Goal: Browse casually: Explore the website without a specific task or goal

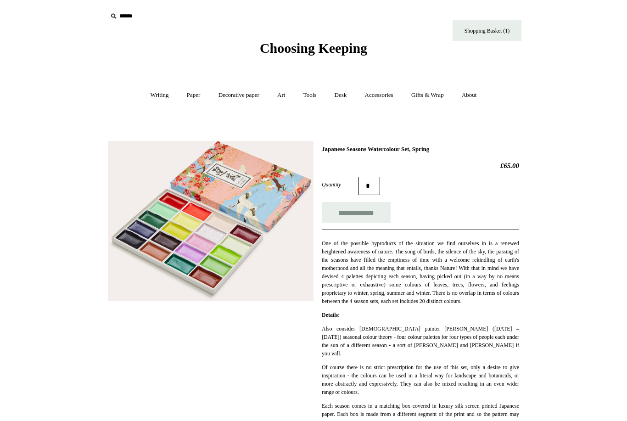
scroll to position [722, 0]
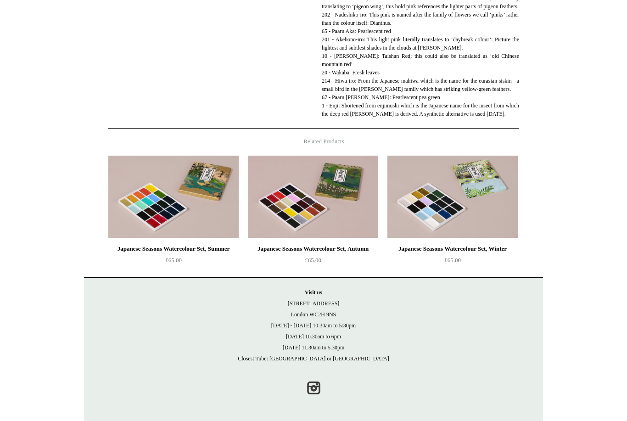
click at [135, 204] on img at bounding box center [173, 197] width 130 height 83
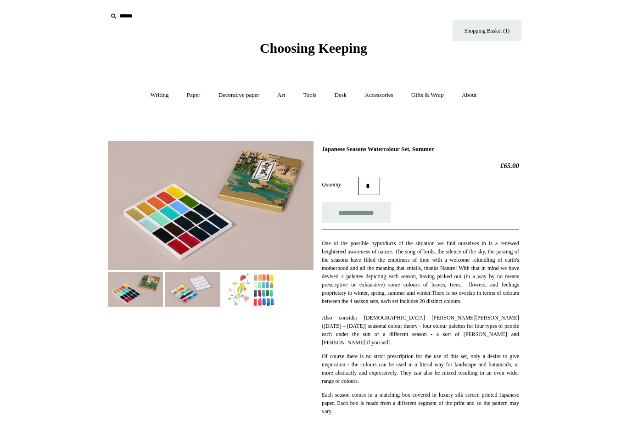
click at [259, 285] on img at bounding box center [250, 289] width 55 height 34
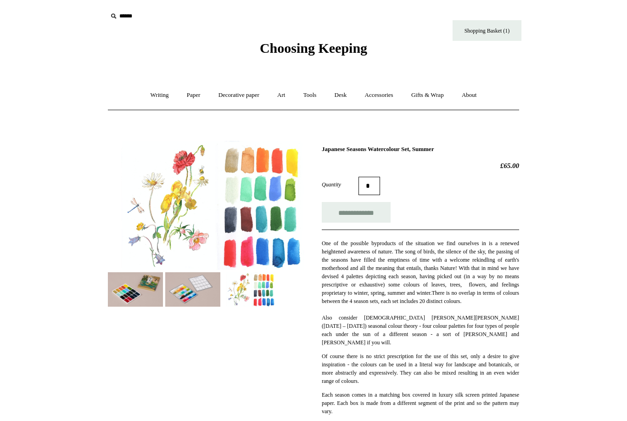
click at [235, 102] on link "Decorative paper +" at bounding box center [238, 95] width 57 height 24
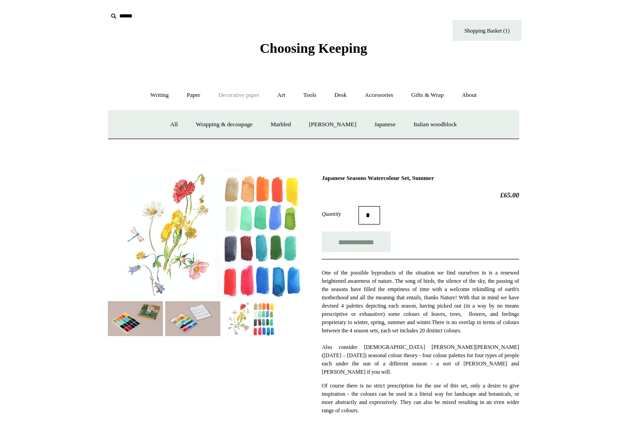
click at [387, 128] on link "Japanese" at bounding box center [385, 124] width 38 height 24
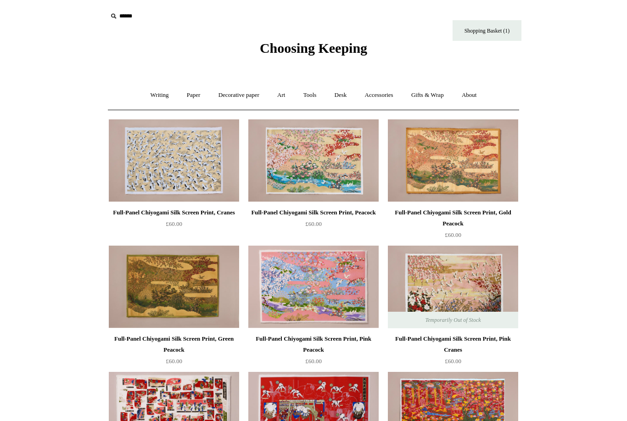
click at [467, 156] on img at bounding box center [453, 160] width 130 height 83
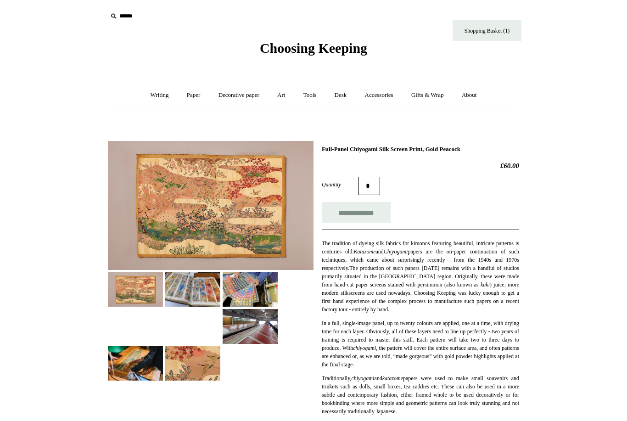
click at [195, 284] on img at bounding box center [192, 289] width 55 height 34
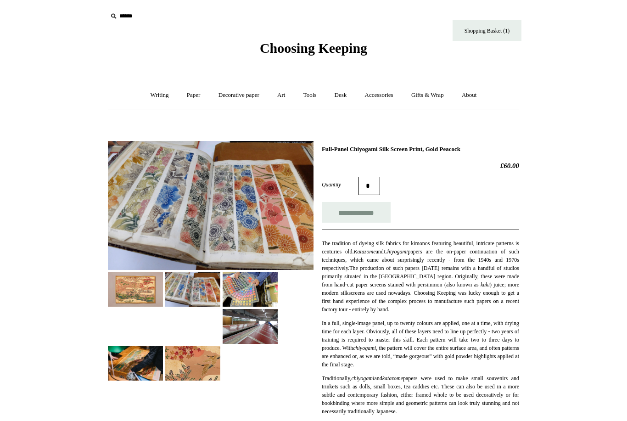
click at [242, 326] on img at bounding box center [250, 326] width 55 height 34
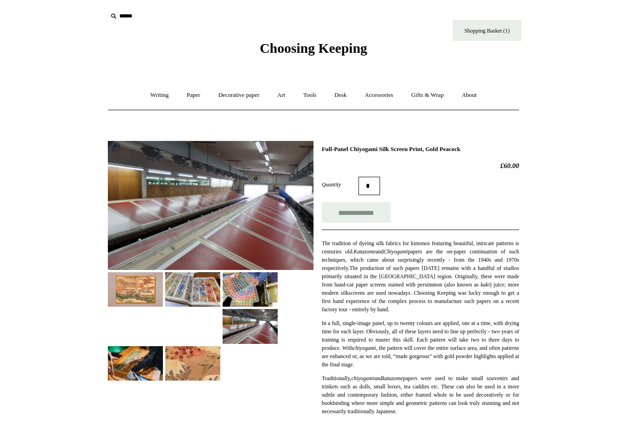
click at [248, 288] on img at bounding box center [250, 289] width 55 height 34
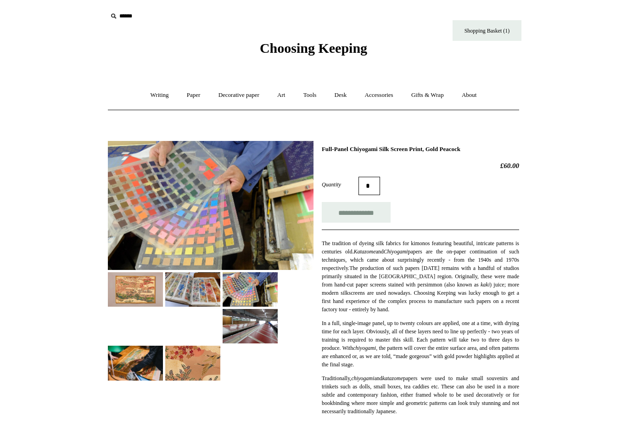
click at [189, 283] on img at bounding box center [192, 289] width 55 height 34
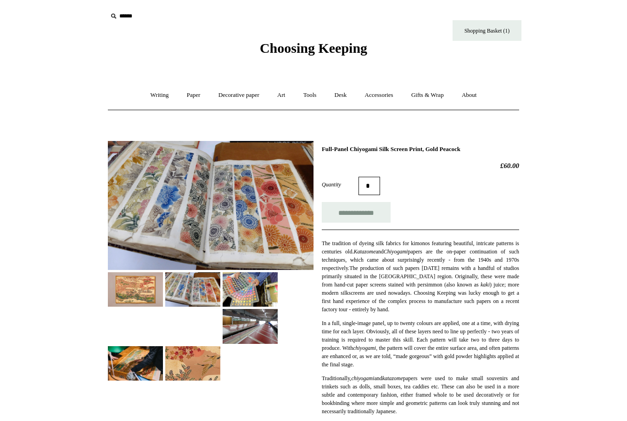
click at [137, 286] on img at bounding box center [135, 289] width 55 height 34
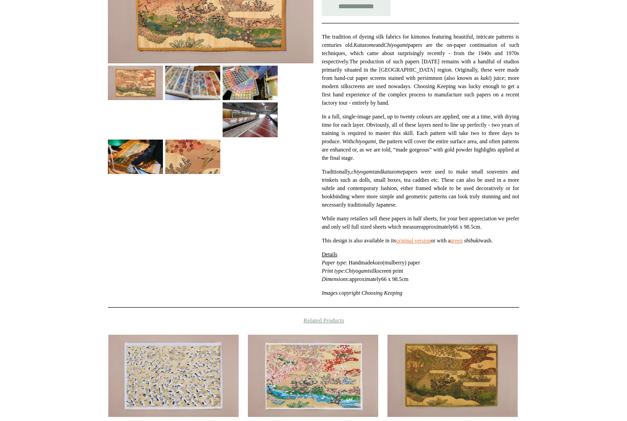
scroll to position [207, 0]
click at [428, 244] on link "original version" at bounding box center [413, 240] width 35 height 6
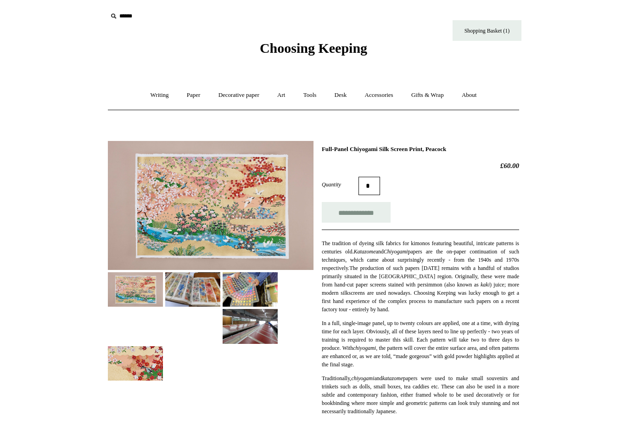
click at [161, 212] on img at bounding box center [211, 205] width 206 height 129
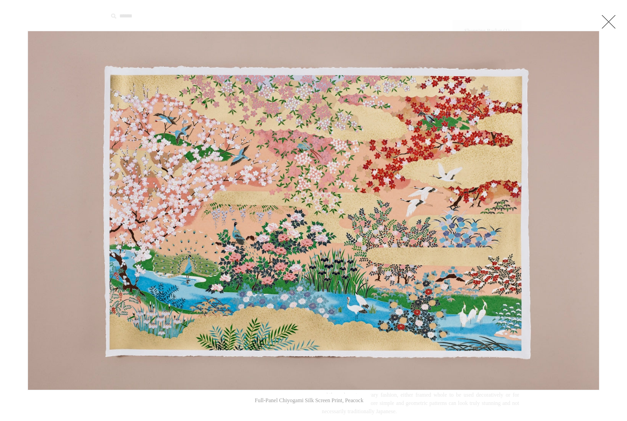
click at [611, 24] on link at bounding box center [608, 21] width 18 height 18
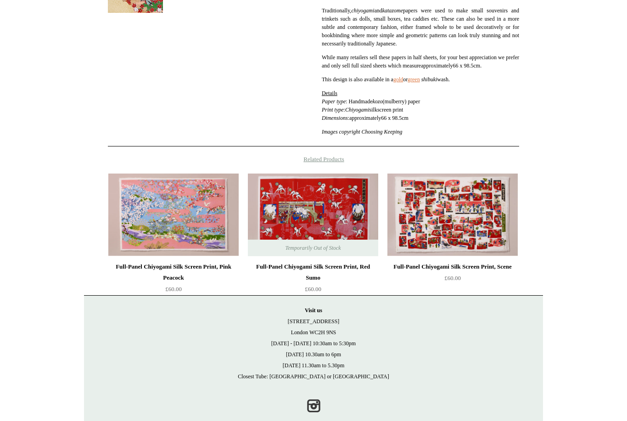
scroll to position [368, 0]
click at [454, 220] on img at bounding box center [452, 215] width 130 height 83
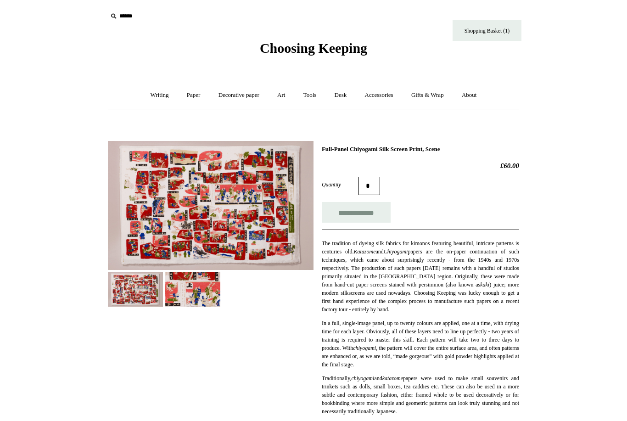
click at [234, 97] on link "Decorative paper +" at bounding box center [238, 95] width 57 height 24
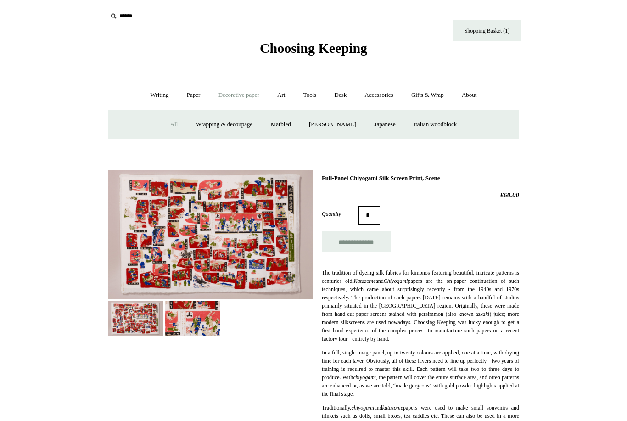
click at [213, 129] on link "Wrapping & decoupage" at bounding box center [224, 124] width 73 height 24
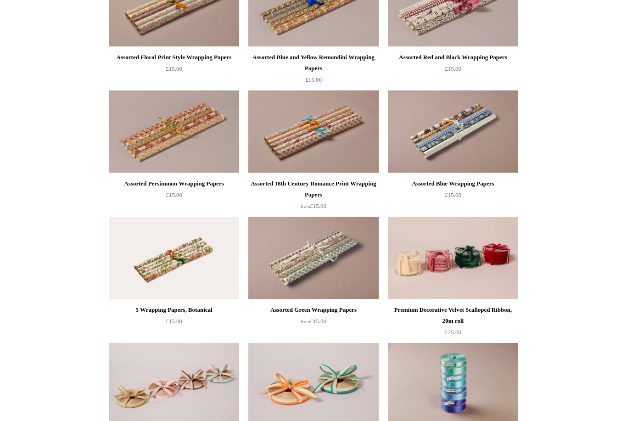
scroll to position [536, 0]
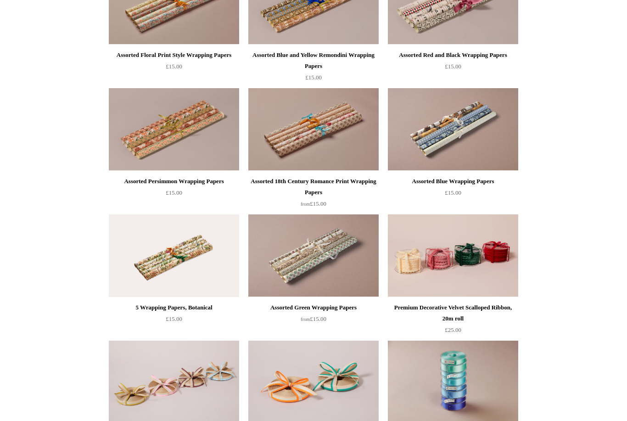
click at [466, 121] on img at bounding box center [453, 130] width 130 height 83
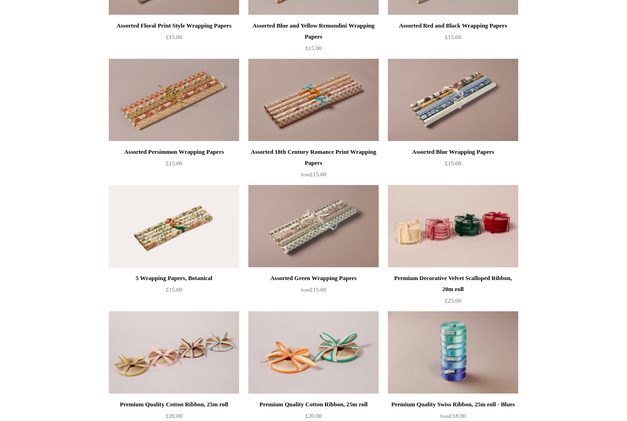
click at [295, 104] on img at bounding box center [313, 100] width 130 height 83
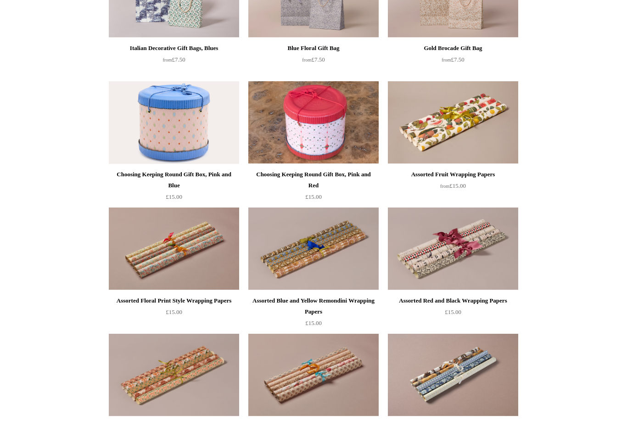
scroll to position [290, 0]
click at [284, 257] on img at bounding box center [313, 249] width 130 height 83
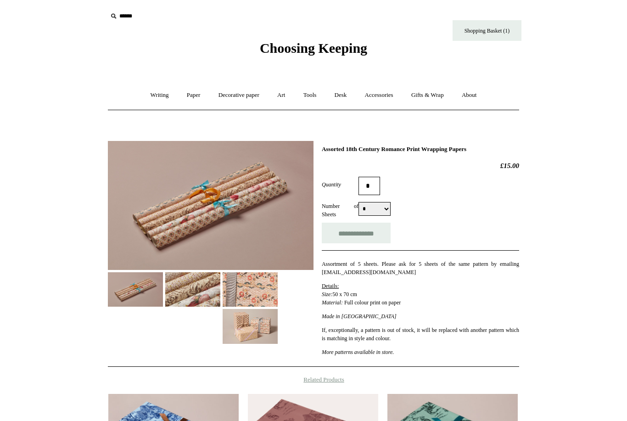
click at [242, 323] on img at bounding box center [250, 326] width 55 height 34
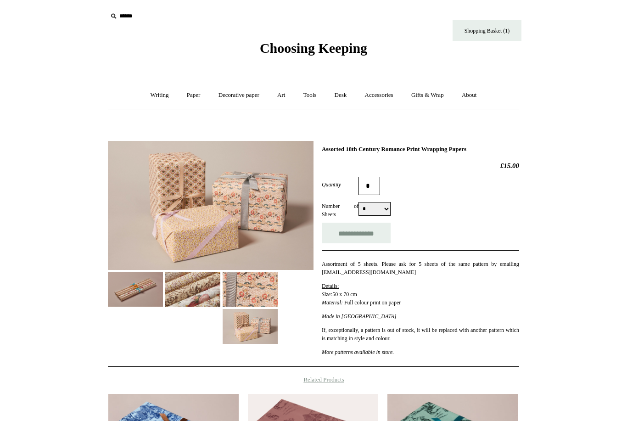
click at [178, 211] on img at bounding box center [211, 205] width 206 height 129
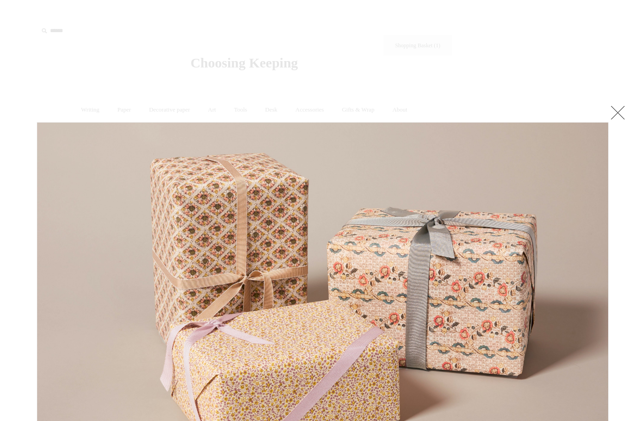
scroll to position [0, 60]
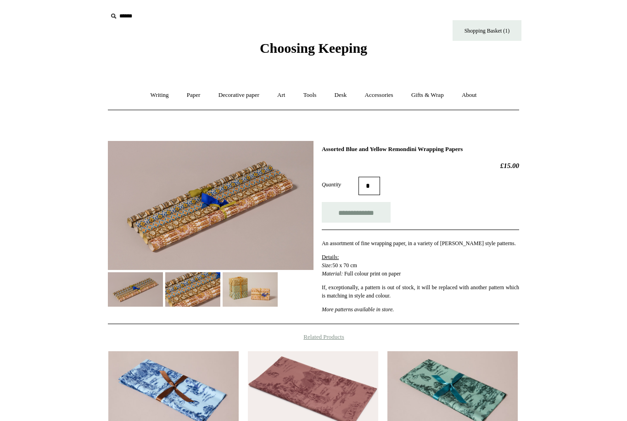
click at [248, 285] on img at bounding box center [250, 289] width 55 height 34
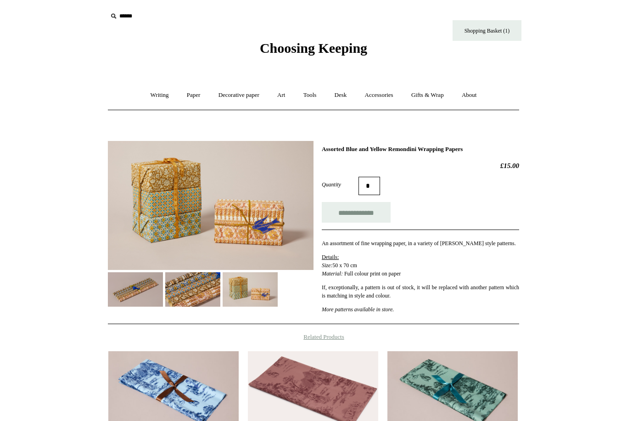
click at [239, 99] on link "Decorative paper +" at bounding box center [238, 95] width 57 height 24
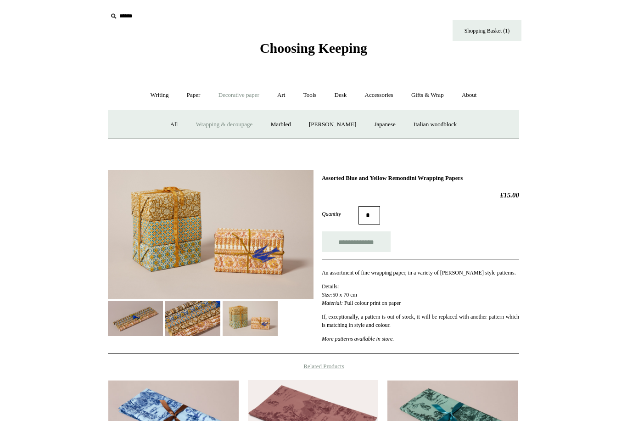
click at [280, 125] on link "Marbled" at bounding box center [281, 124] width 37 height 24
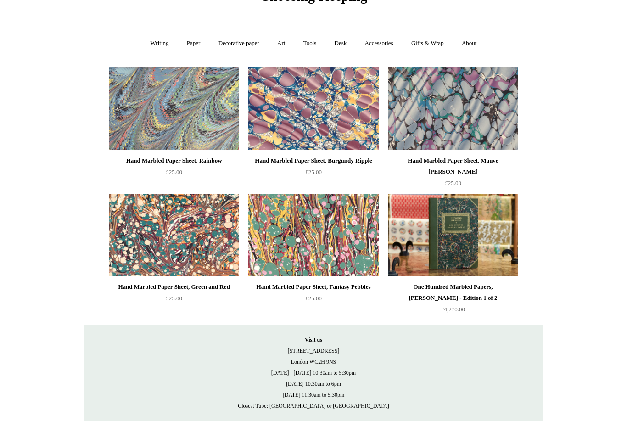
scroll to position [69, 0]
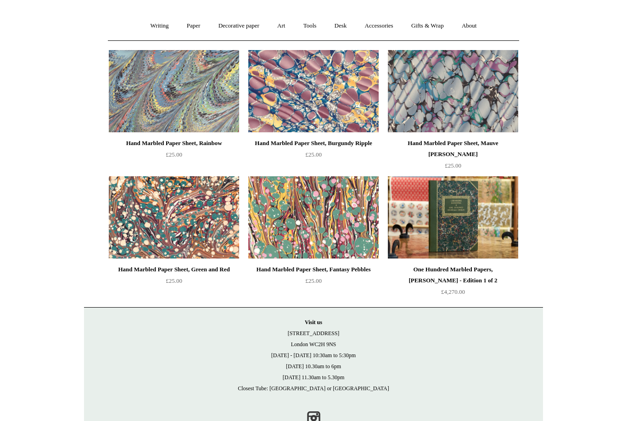
click at [456, 223] on img at bounding box center [453, 217] width 130 height 83
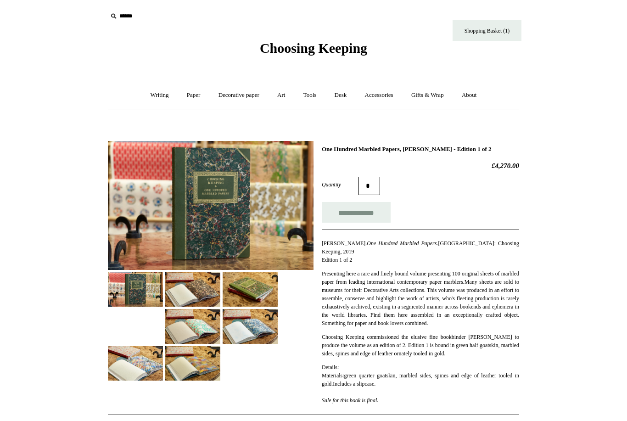
click at [197, 324] on img at bounding box center [192, 326] width 55 height 34
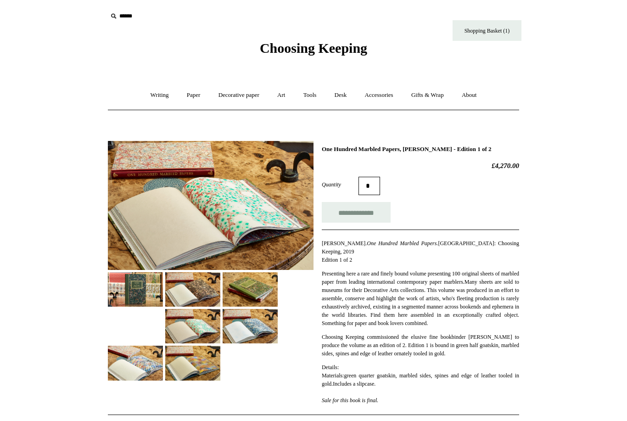
click at [193, 285] on img at bounding box center [192, 289] width 55 height 34
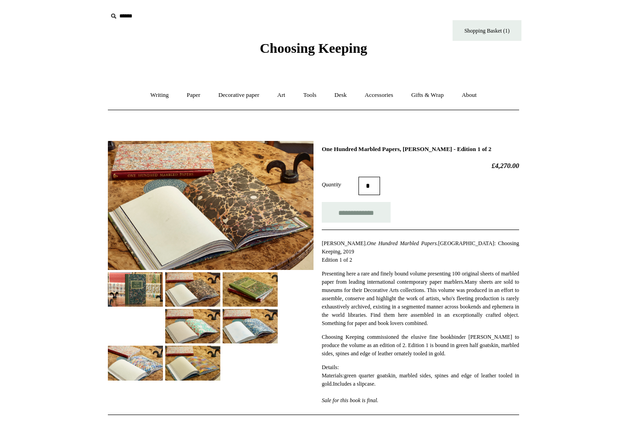
click at [133, 284] on img at bounding box center [135, 289] width 55 height 34
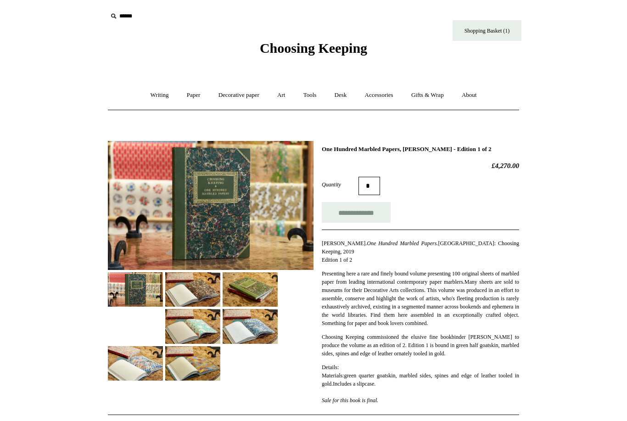
click at [130, 361] on img at bounding box center [135, 363] width 55 height 34
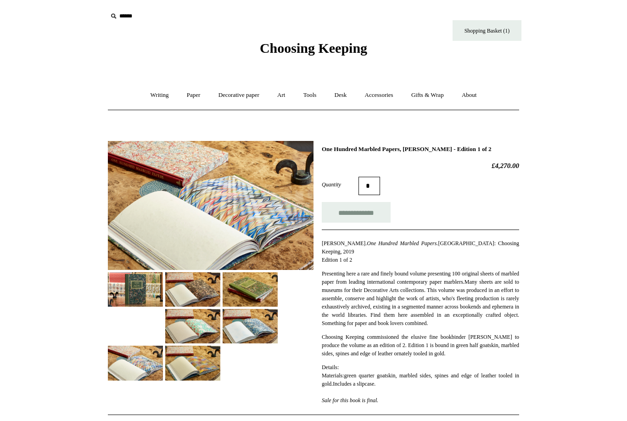
click at [186, 364] on img at bounding box center [192, 363] width 55 height 34
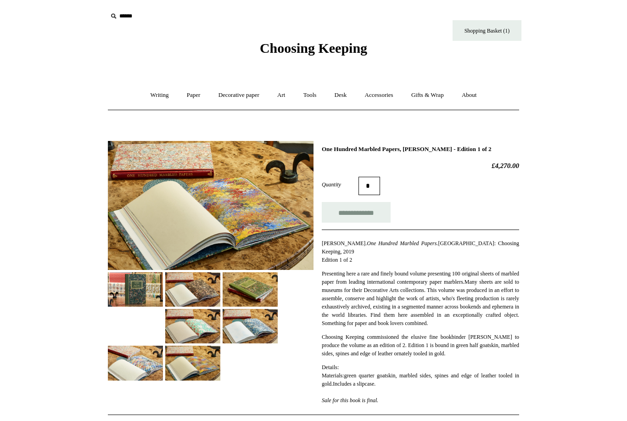
click at [151, 95] on link "Writing +" at bounding box center [159, 95] width 35 height 24
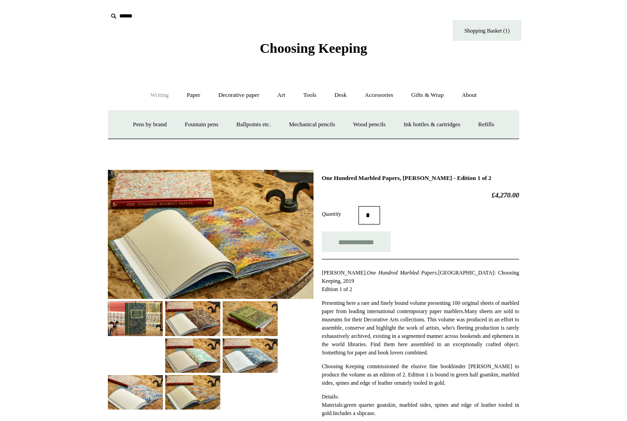
click at [200, 123] on link "Fountain pens +" at bounding box center [201, 124] width 50 height 24
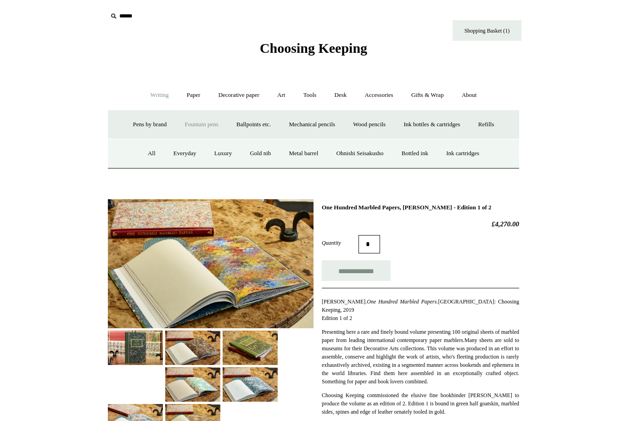
click at [214, 155] on link "Luxury" at bounding box center [223, 153] width 34 height 24
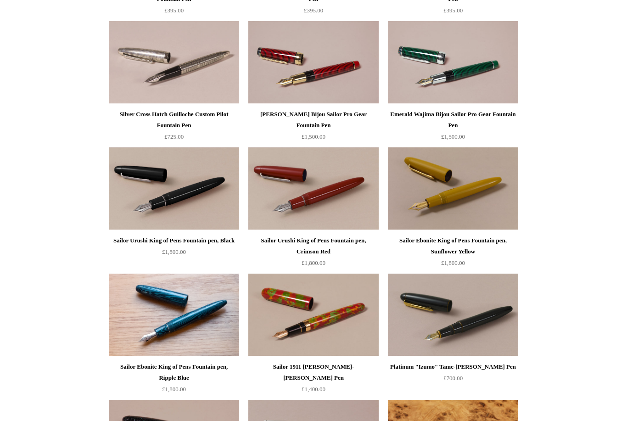
scroll to position [224, 0]
click at [293, 198] on img at bounding box center [313, 188] width 130 height 83
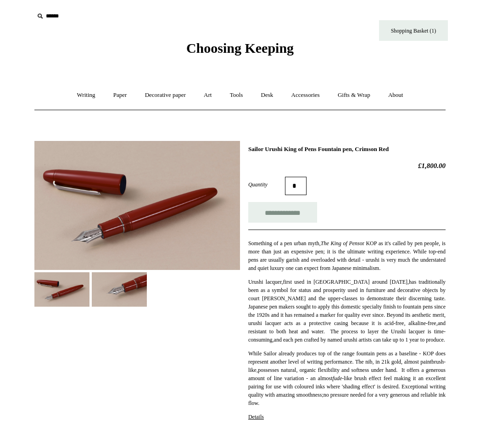
click at [73, 95] on link "Writing +" at bounding box center [86, 95] width 35 height 24
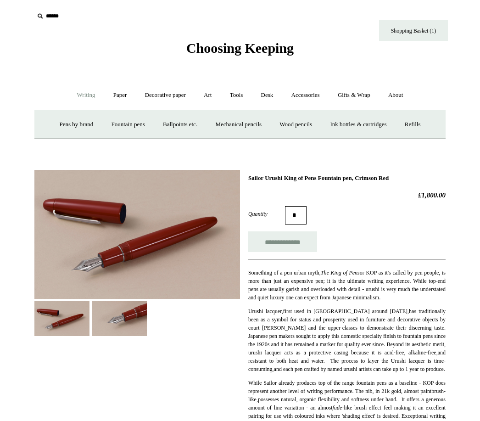
click at [115, 122] on link "Fountain pens +" at bounding box center [128, 124] width 50 height 24
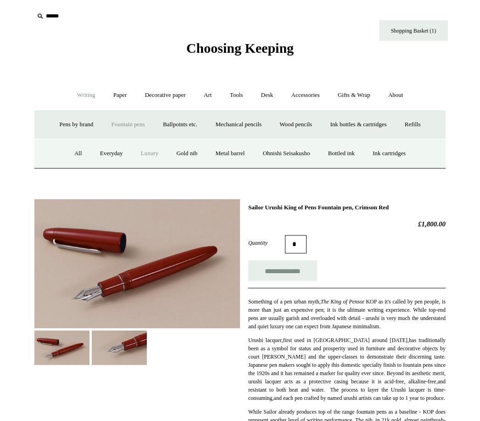
click at [185, 154] on link "Gold nib" at bounding box center [187, 153] width 38 height 24
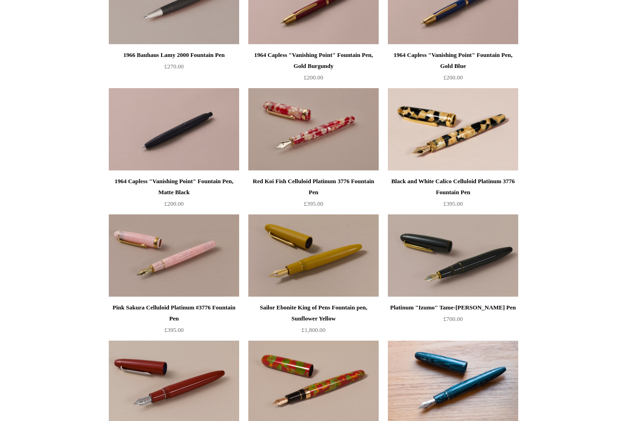
scroll to position [537, 0]
click at [148, 248] on img at bounding box center [174, 255] width 130 height 83
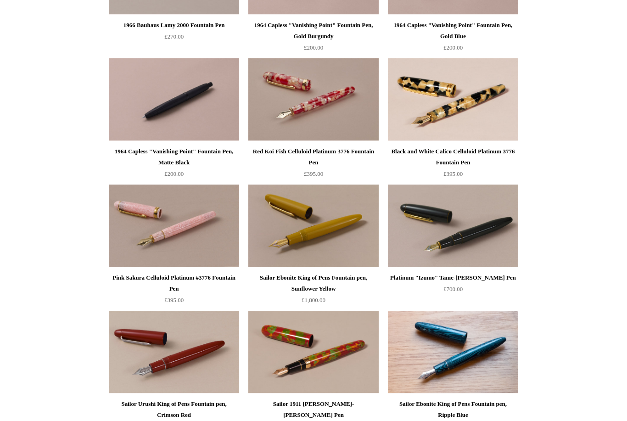
click at [293, 99] on img at bounding box center [313, 99] width 130 height 83
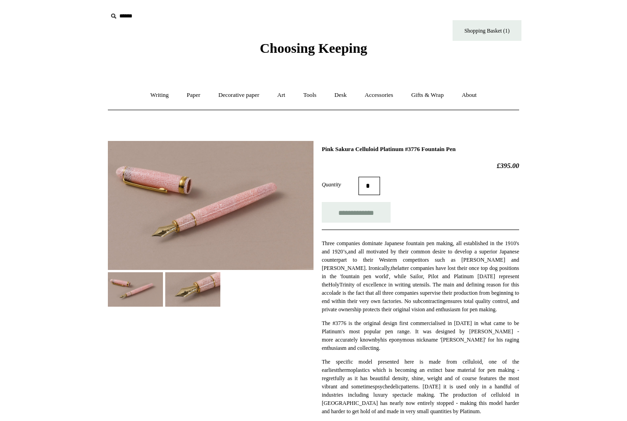
click at [131, 286] on img at bounding box center [135, 289] width 55 height 34
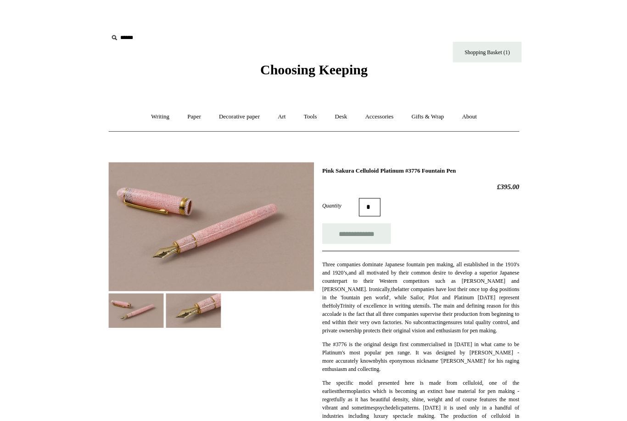
scroll to position [11, 0]
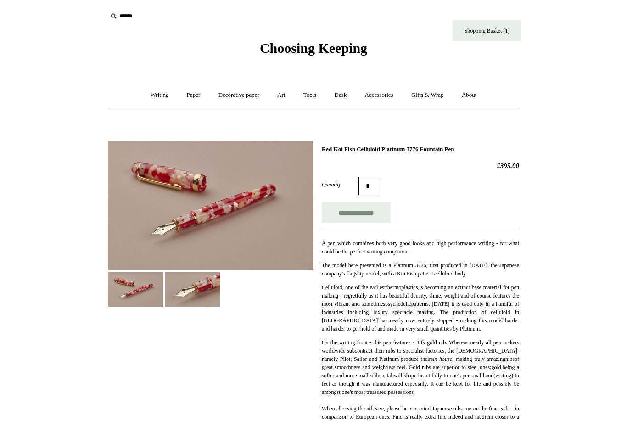
click at [195, 277] on img at bounding box center [192, 289] width 55 height 34
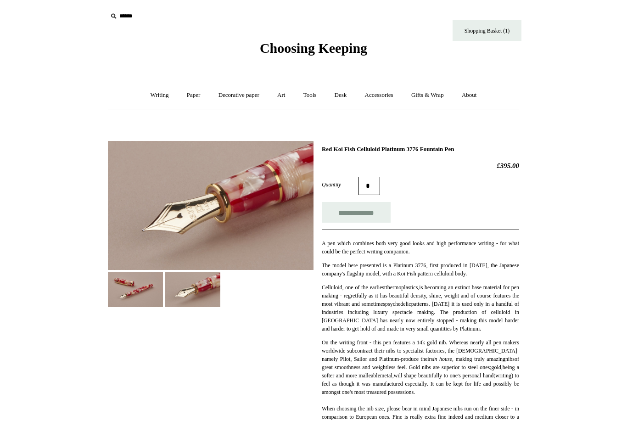
click at [150, 93] on link "Writing +" at bounding box center [159, 95] width 35 height 24
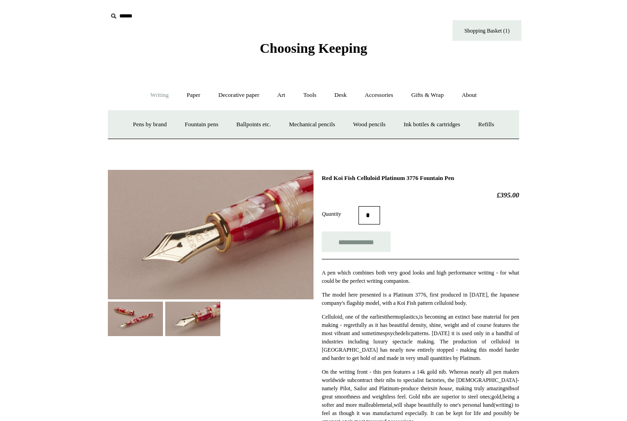
click at [302, 124] on link "Mechanical pencils +" at bounding box center [311, 124] width 63 height 24
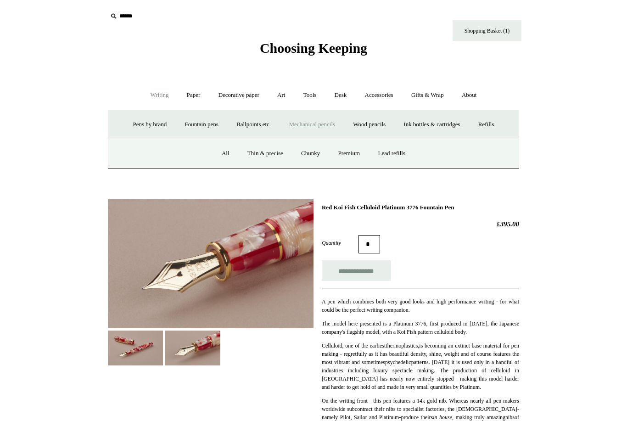
click at [258, 151] on link "Thin & precise" at bounding box center [265, 153] width 52 height 24
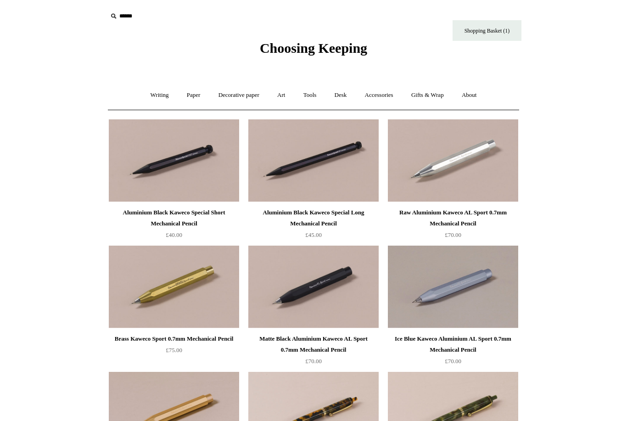
click at [188, 97] on link "Paper +" at bounding box center [194, 95] width 30 height 24
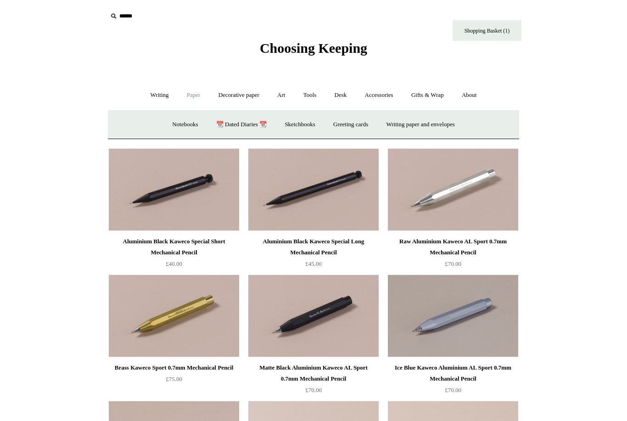
click at [228, 121] on link "📆 Dated Diaries 📆" at bounding box center [241, 124] width 67 height 24
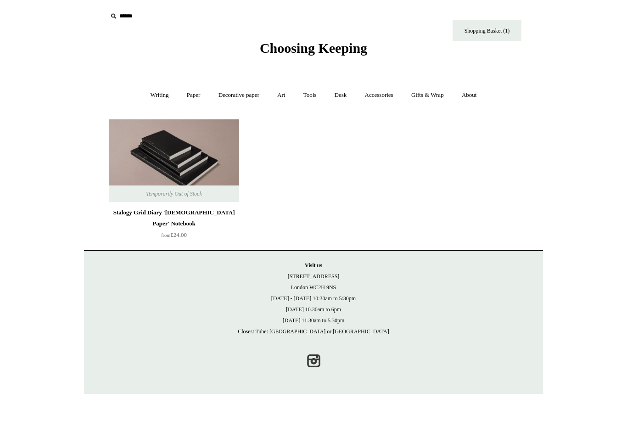
click at [188, 94] on link "Paper +" at bounding box center [194, 95] width 30 height 24
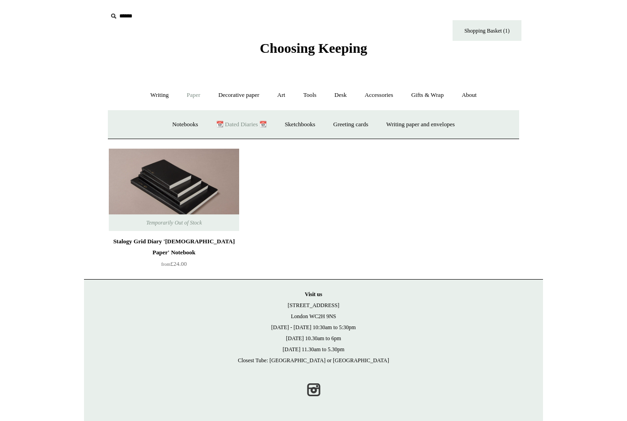
click at [174, 128] on link "Notebooks +" at bounding box center [185, 124] width 42 height 24
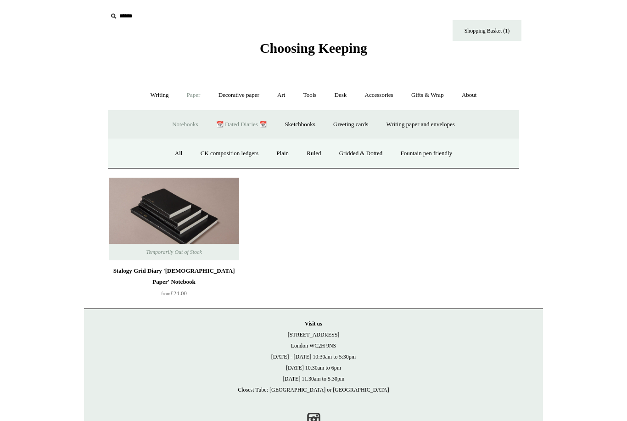
click at [172, 152] on link "All" at bounding box center [179, 153] width 24 height 24
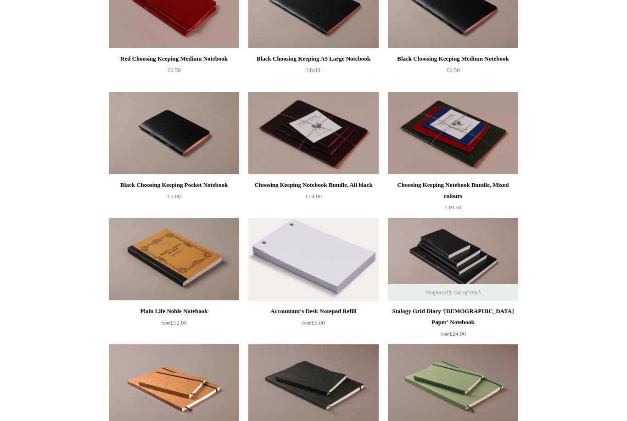
scroll to position [2047, 0]
click at [473, 141] on img at bounding box center [453, 133] width 130 height 83
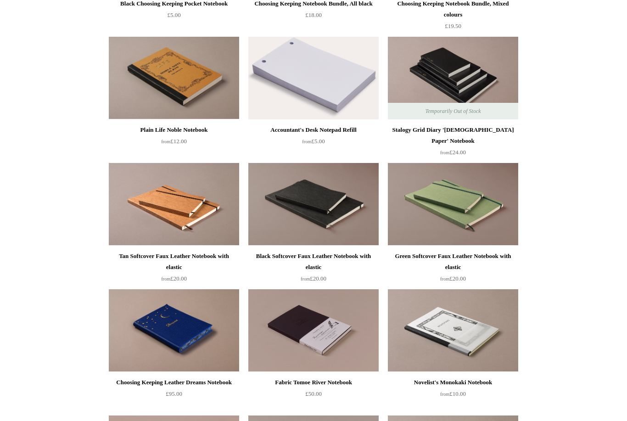
scroll to position [2229, 0]
click at [158, 81] on img at bounding box center [174, 77] width 130 height 83
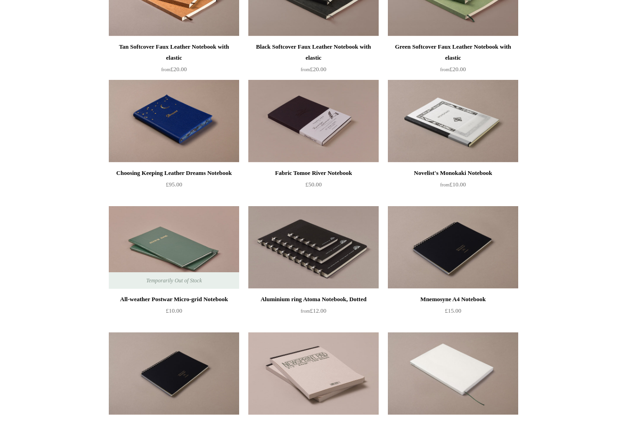
scroll to position [2442, 0]
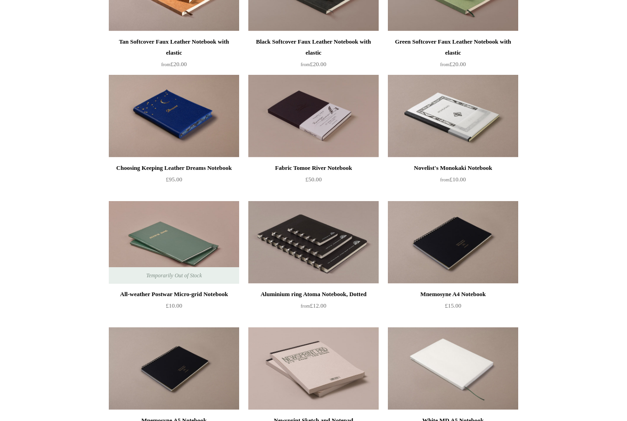
click at [453, 119] on img at bounding box center [453, 116] width 130 height 83
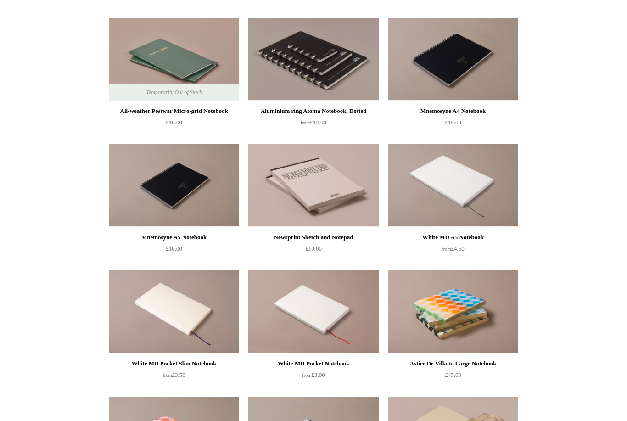
scroll to position [2627, 0]
click at [294, 187] on img at bounding box center [313, 185] width 130 height 83
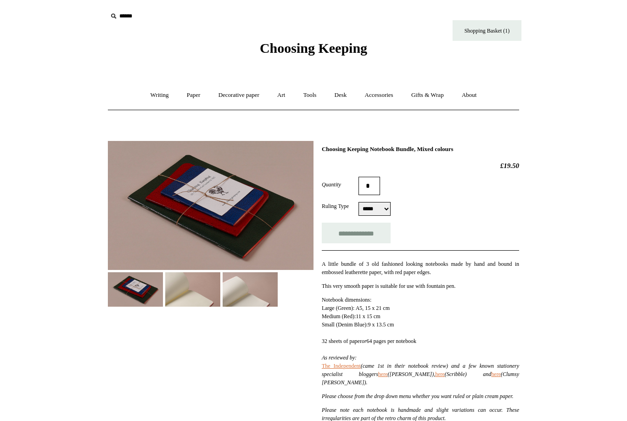
select select "*****"
click at [198, 291] on img at bounding box center [192, 289] width 55 height 34
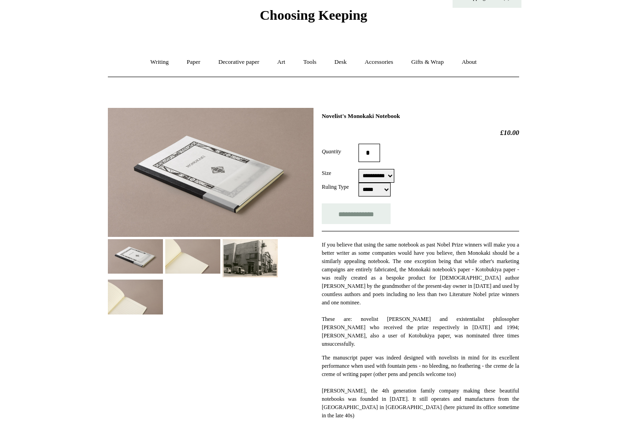
scroll to position [34, 0]
click at [185, 248] on img at bounding box center [192, 256] width 55 height 34
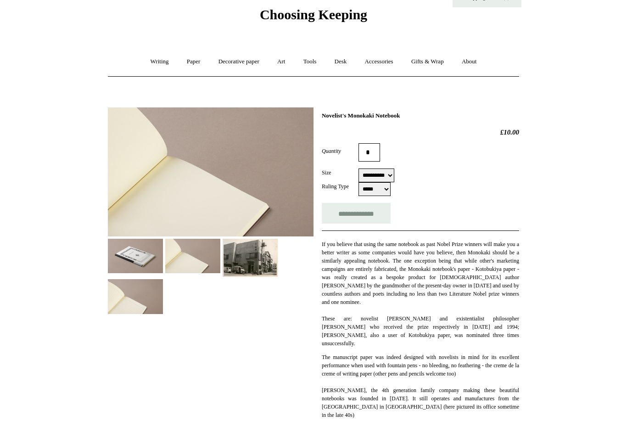
click at [133, 253] on img at bounding box center [135, 256] width 55 height 34
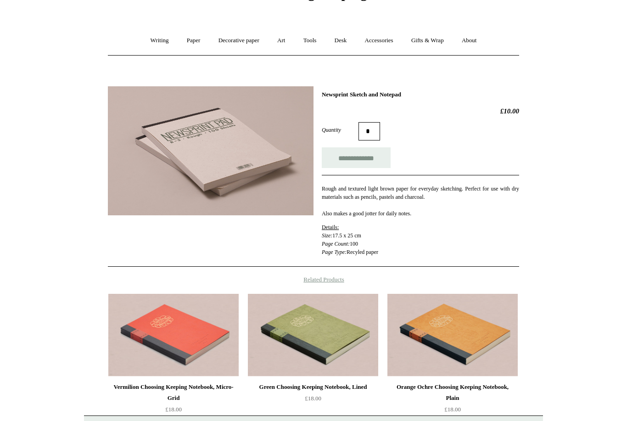
scroll to position [55, 0]
